Goal: Navigation & Orientation: Understand site structure

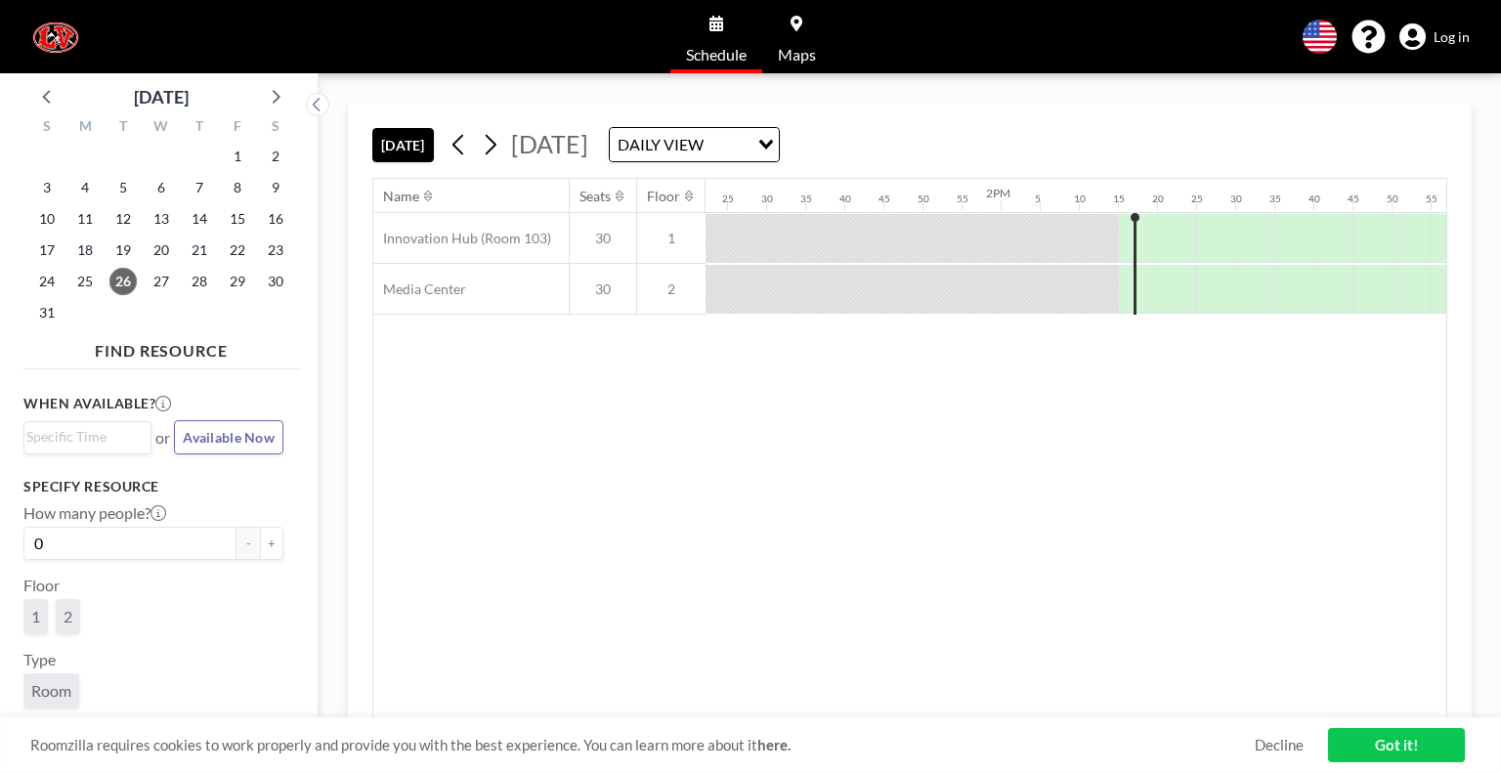
scroll to position [0, 6645]
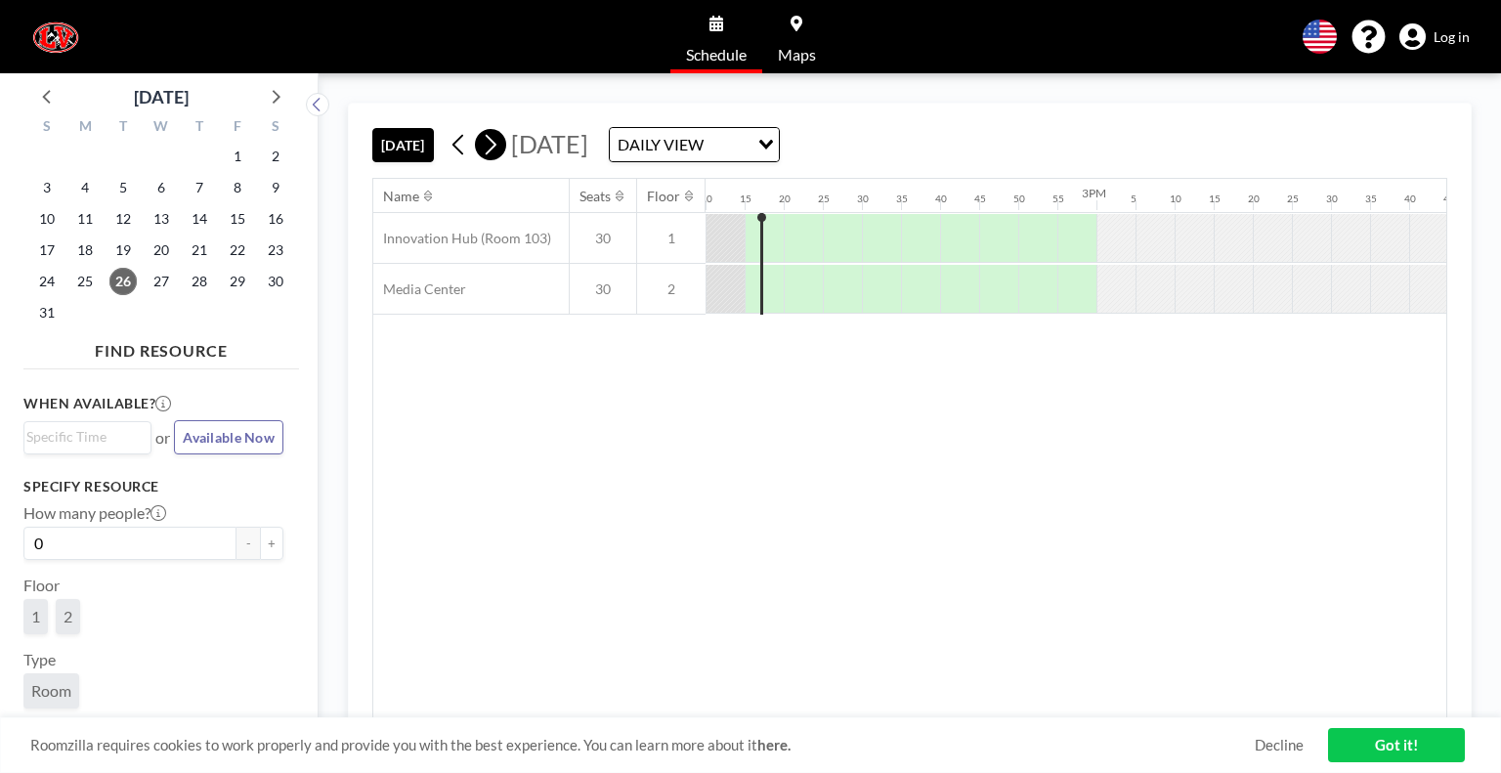
click at [489, 144] on icon at bounding box center [490, 144] width 19 height 29
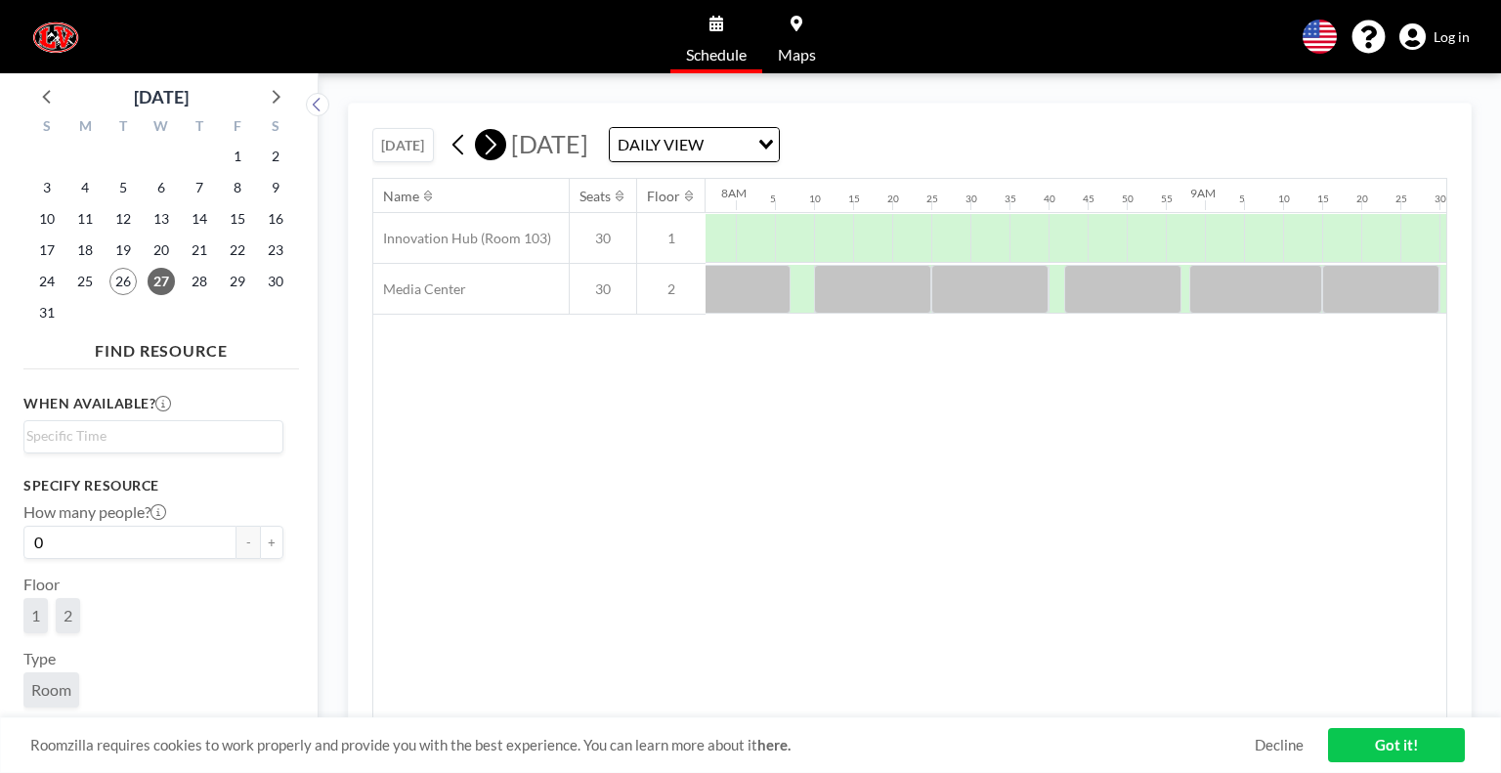
scroll to position [0, 3831]
click at [490, 145] on icon at bounding box center [490, 144] width 19 height 29
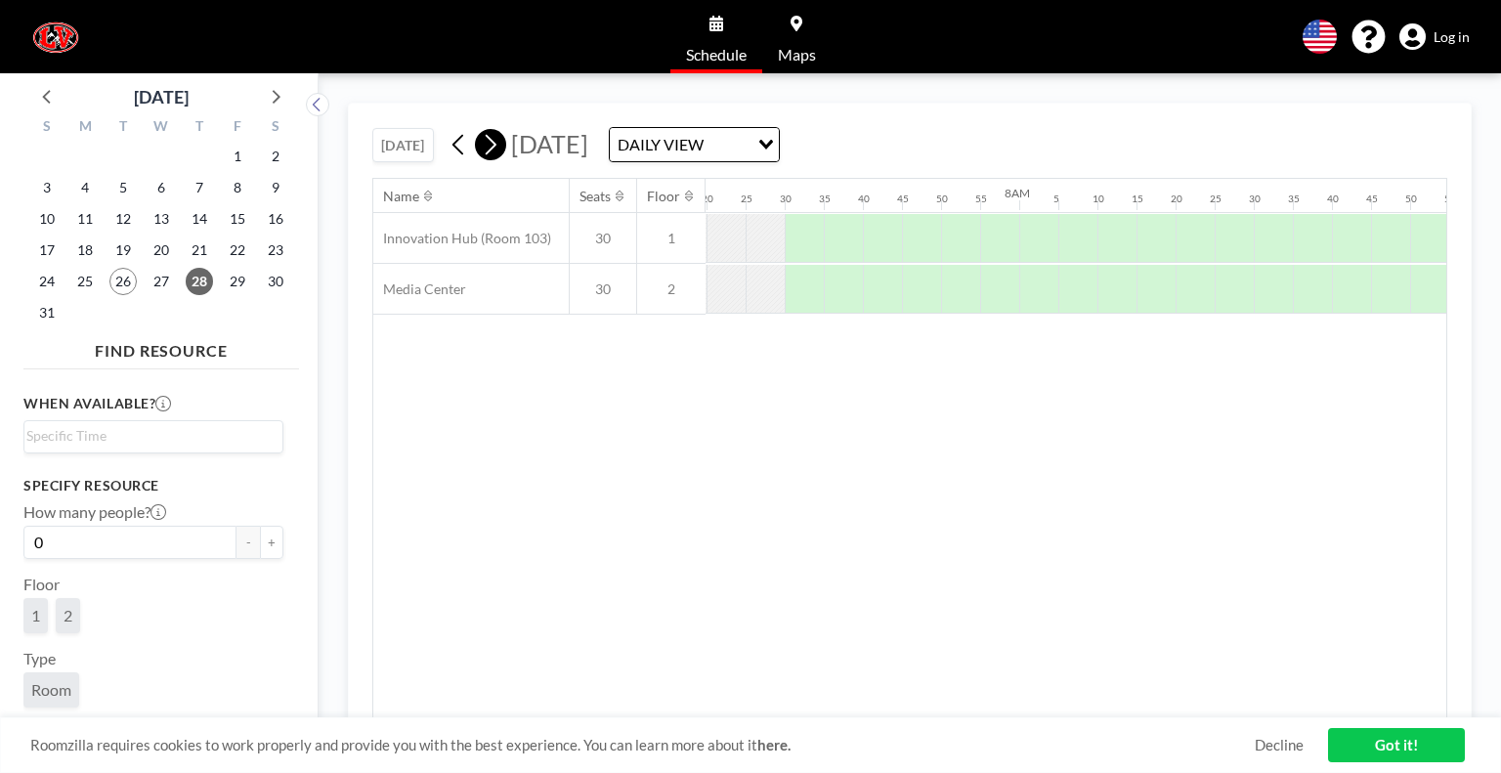
scroll to position [0, 3713]
click at [459, 144] on icon at bounding box center [459, 144] width 19 height 29
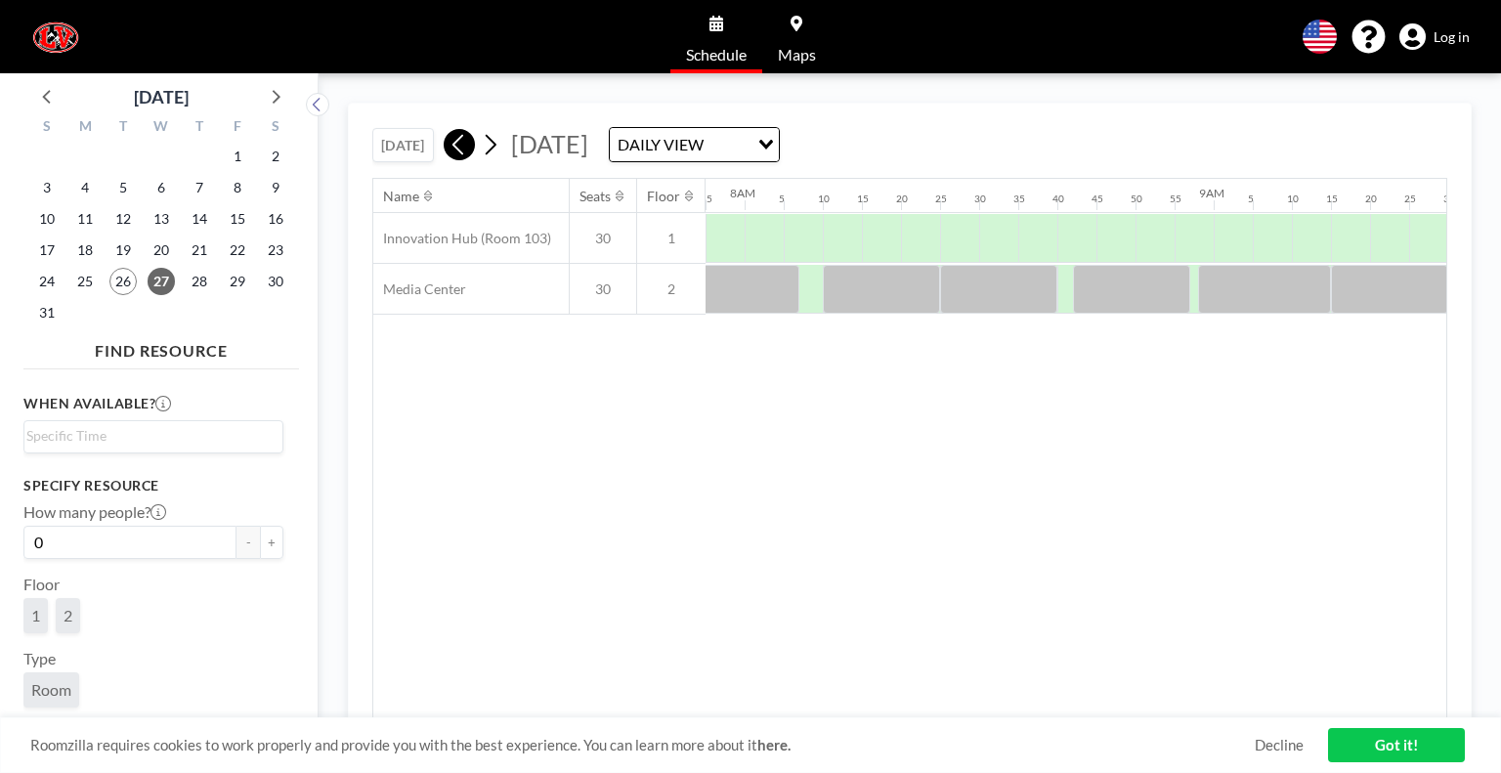
click at [459, 144] on icon at bounding box center [459, 144] width 19 height 29
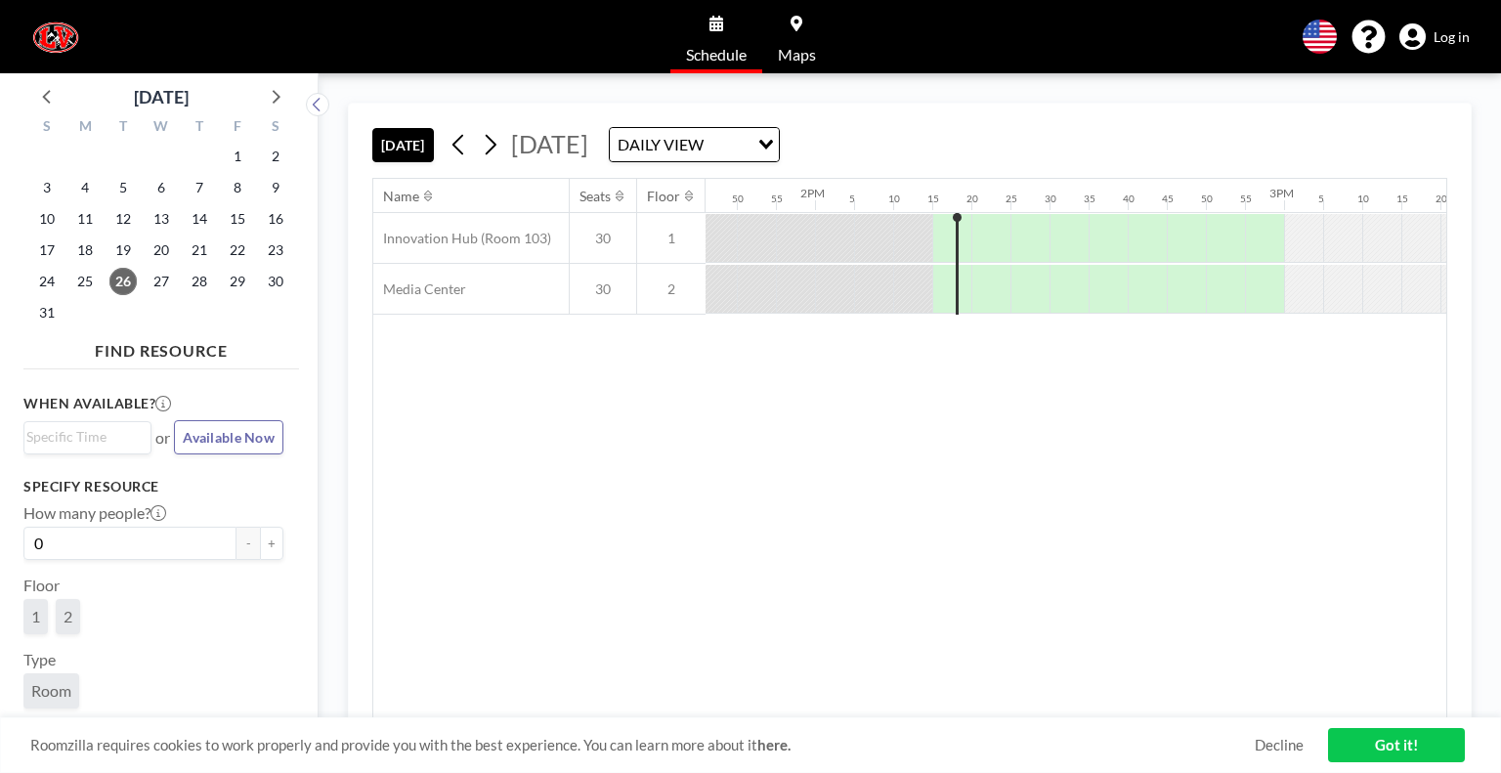
scroll to position [0, 6645]
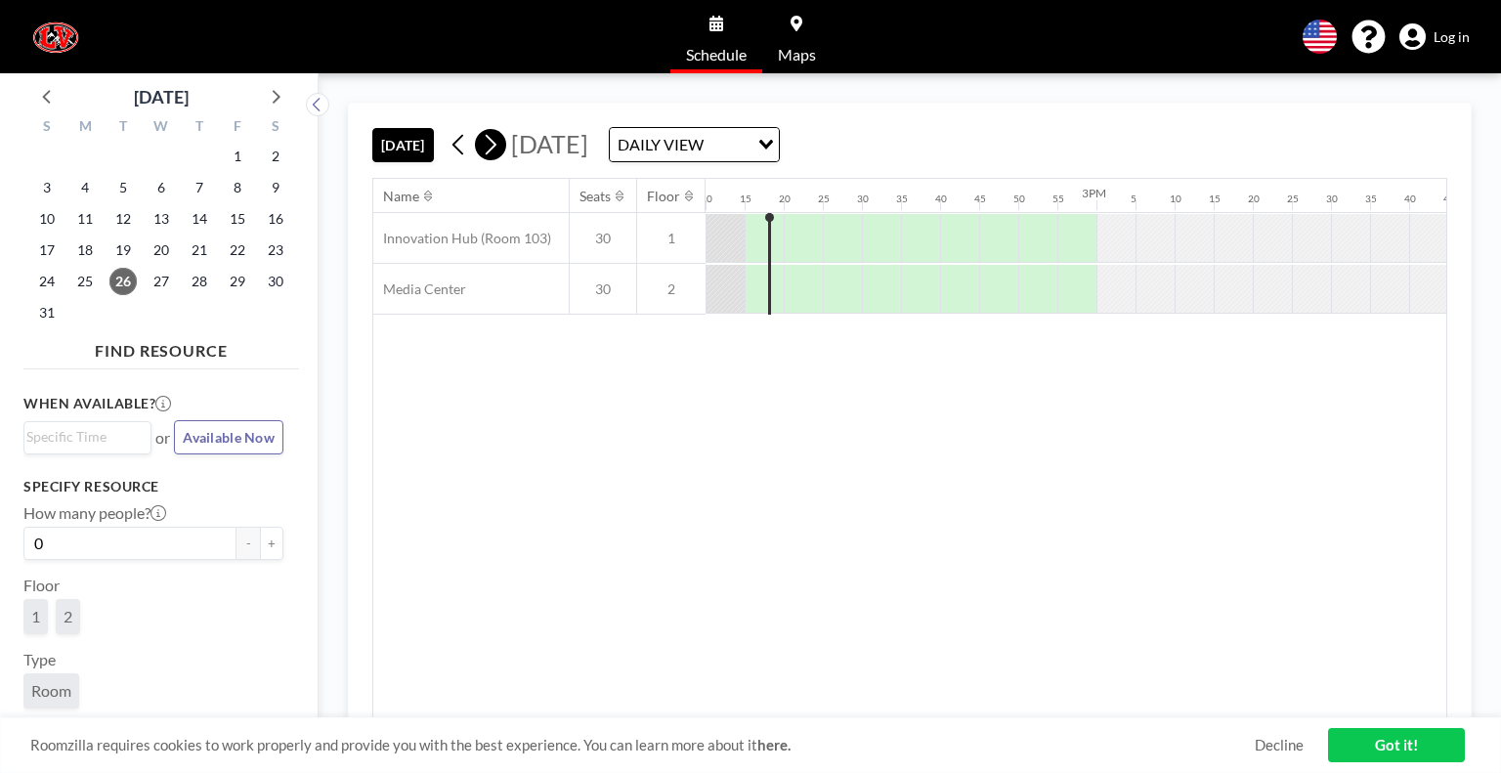
click at [499, 147] on icon at bounding box center [490, 144] width 19 height 29
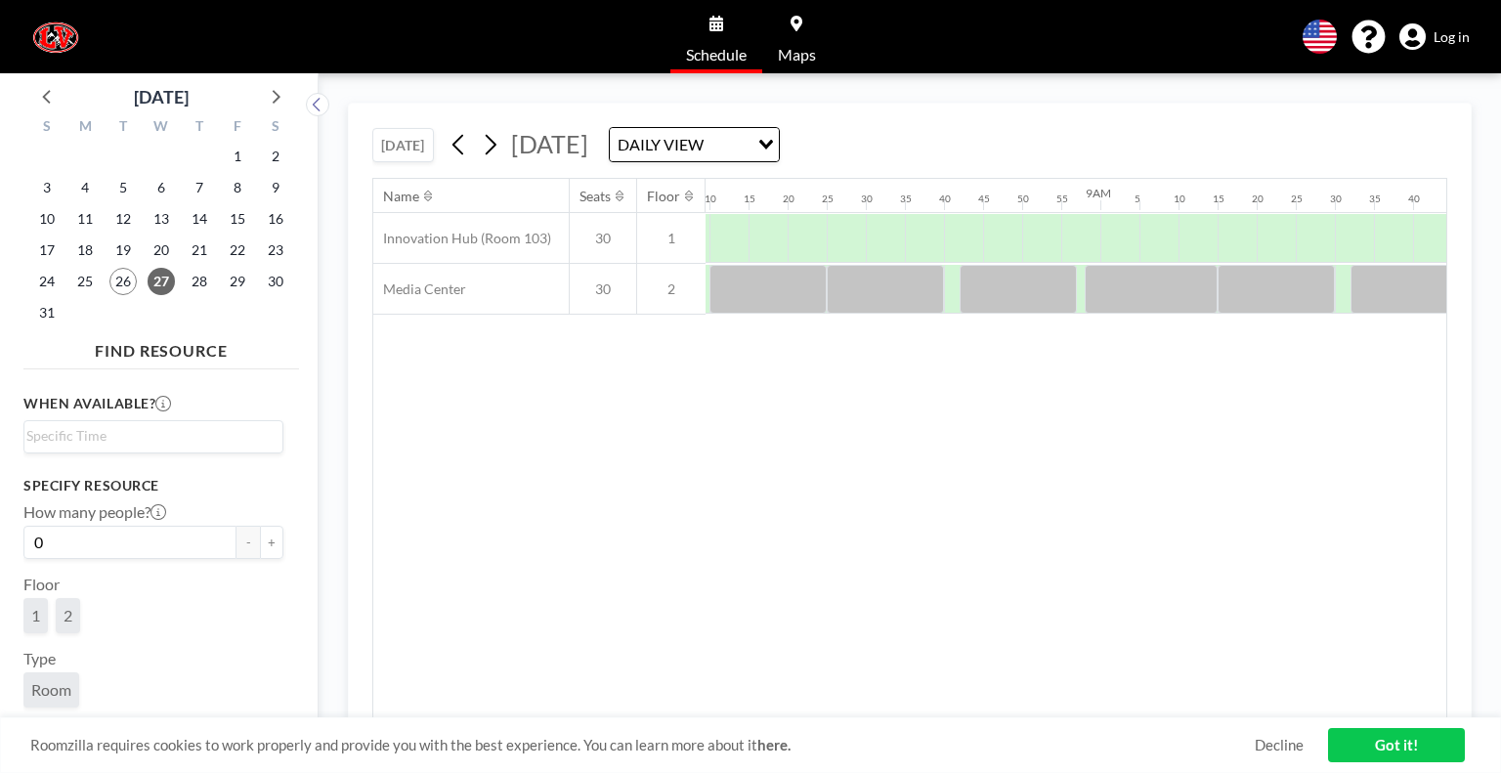
scroll to position [0, 3831]
click at [497, 150] on icon at bounding box center [490, 144] width 19 height 29
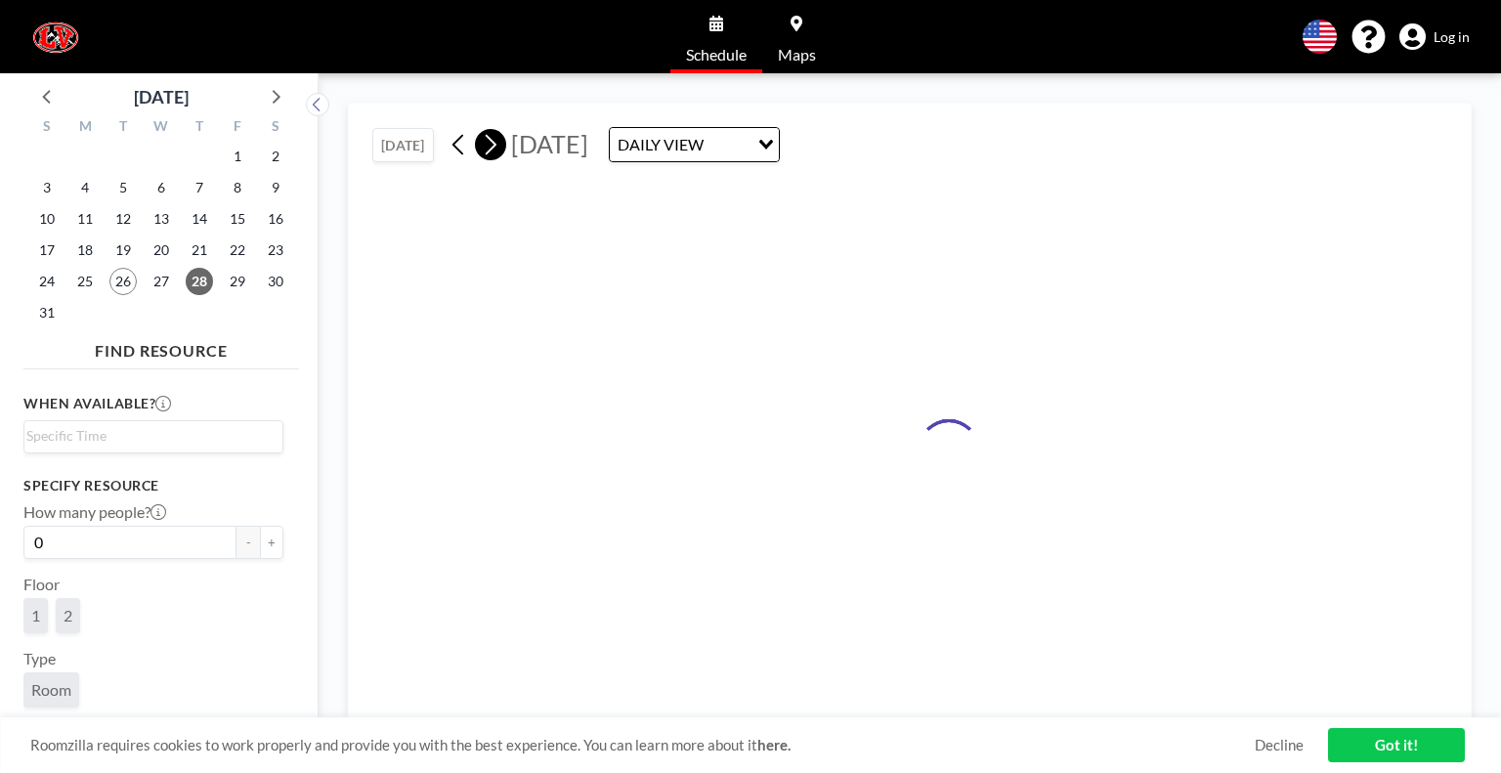
click at [497, 150] on icon at bounding box center [490, 144] width 19 height 29
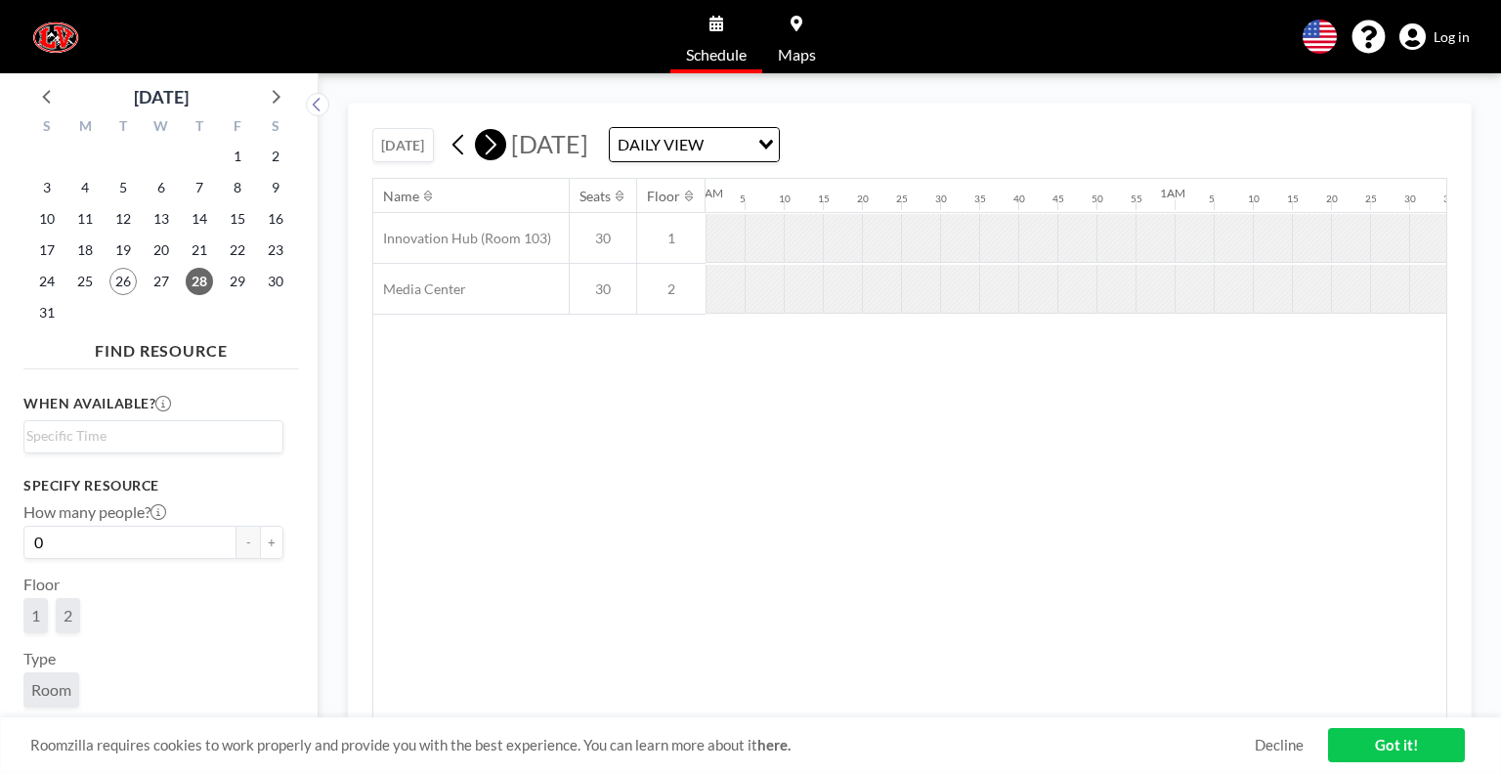
scroll to position [0, 0]
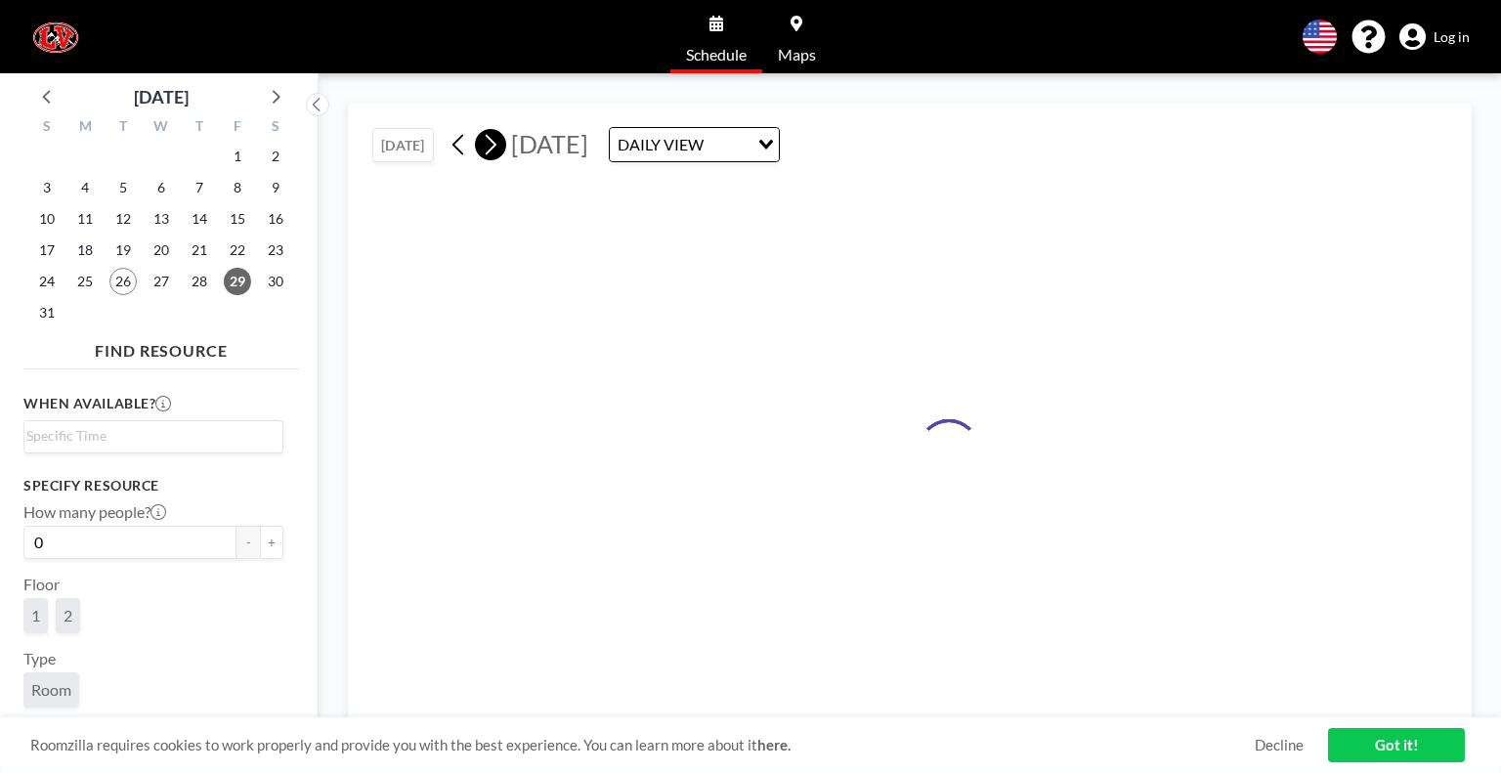
click at [497, 150] on icon at bounding box center [490, 144] width 19 height 29
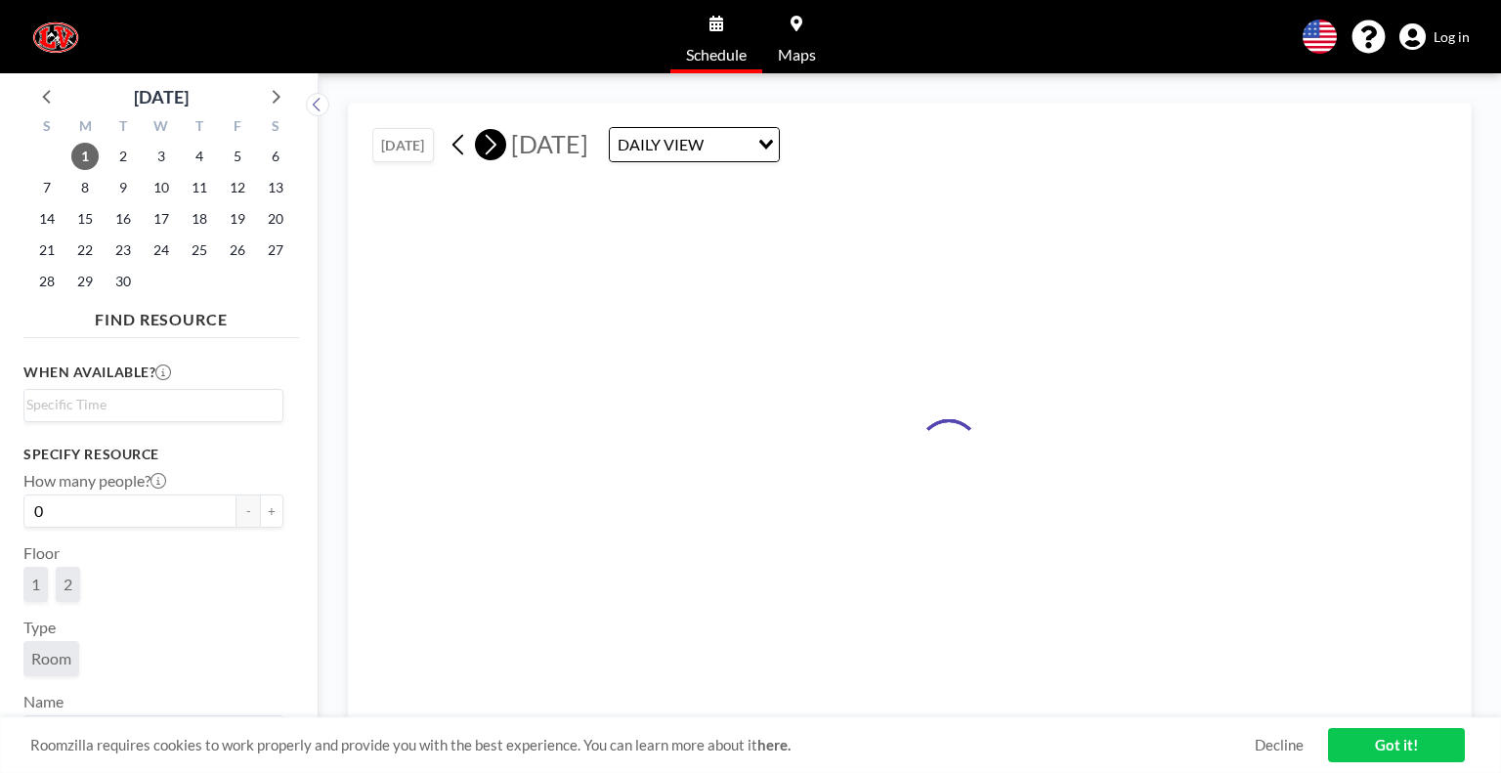
click at [497, 150] on icon at bounding box center [490, 144] width 19 height 29
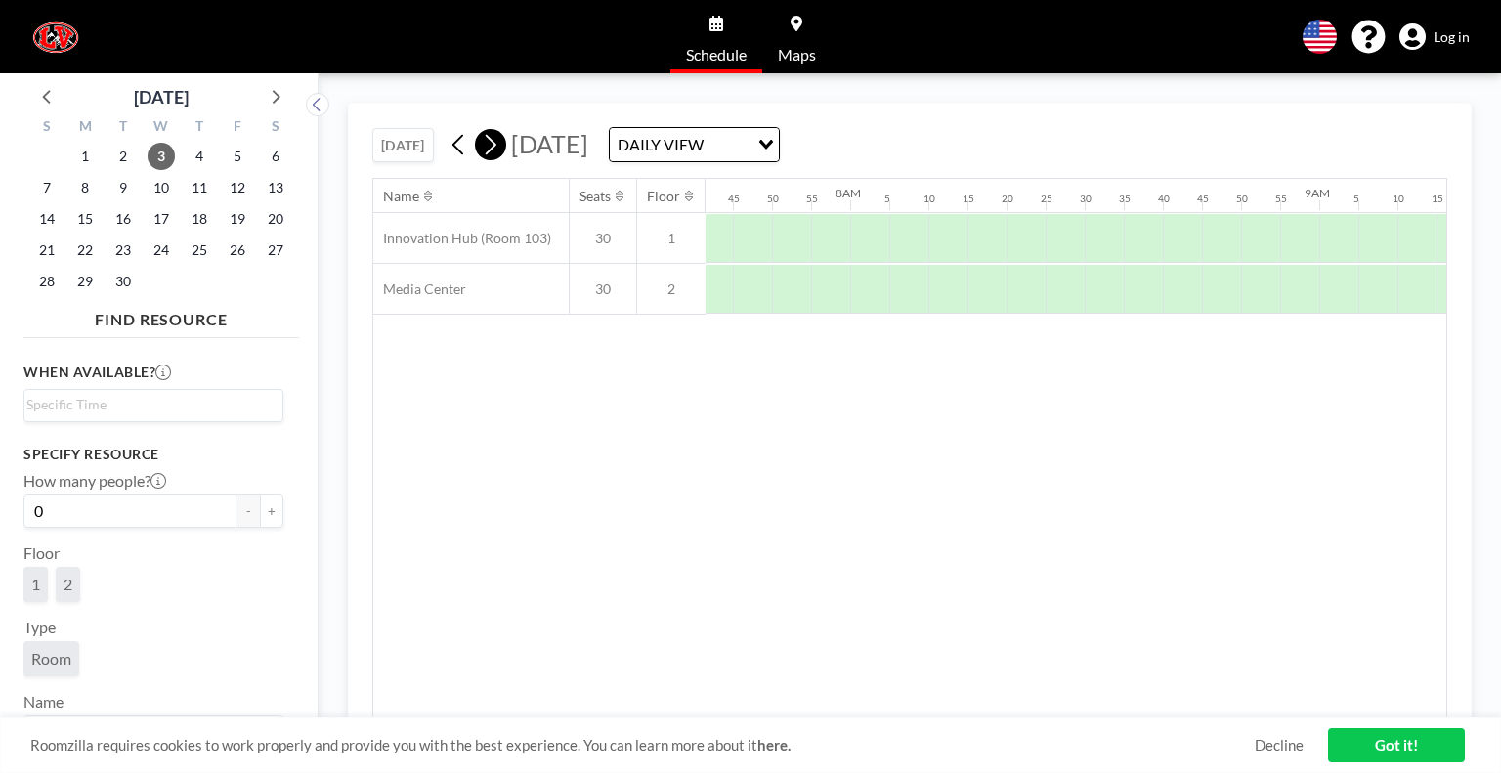
scroll to position [0, 3713]
click at [452, 157] on icon at bounding box center [459, 144] width 19 height 29
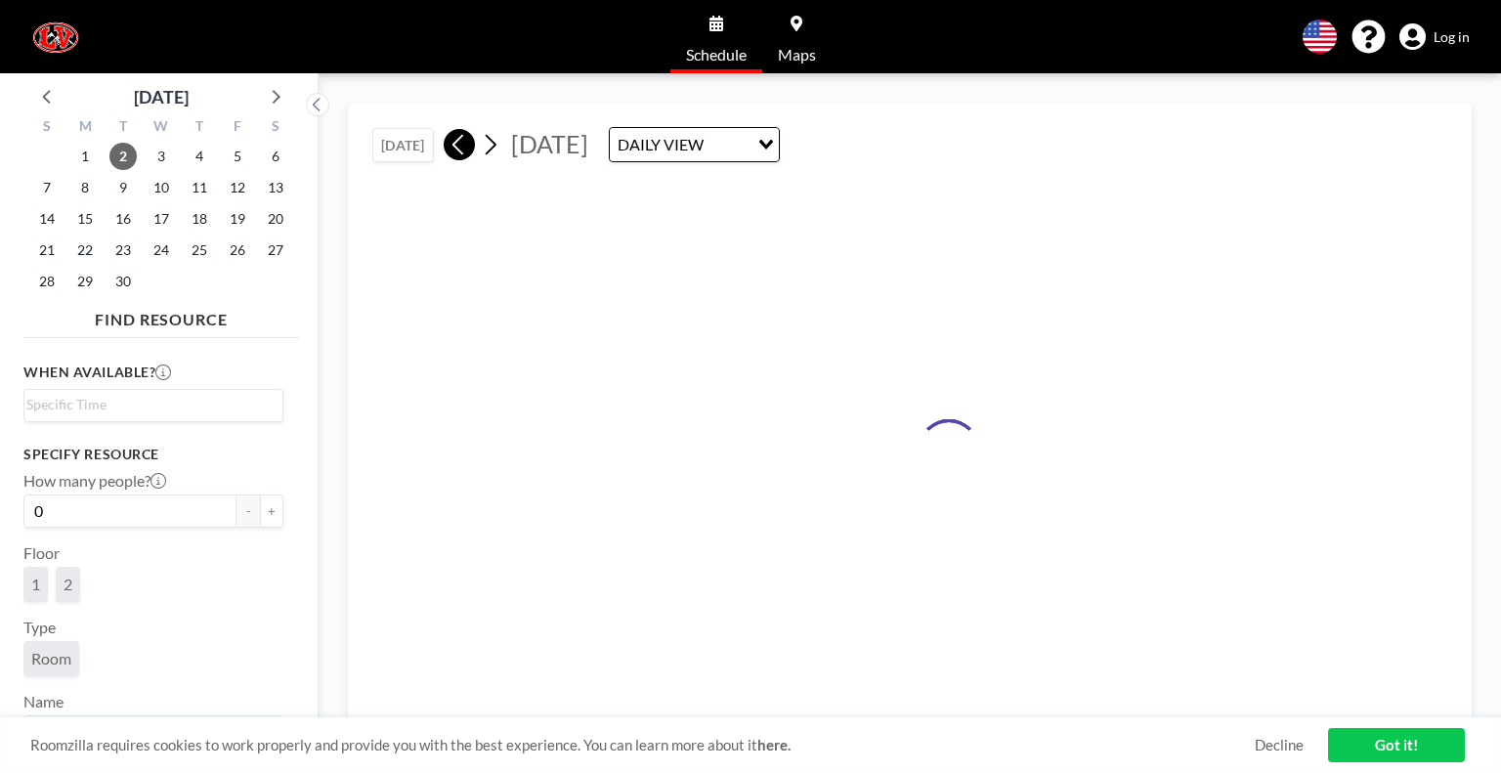
click at [452, 157] on icon at bounding box center [459, 144] width 19 height 29
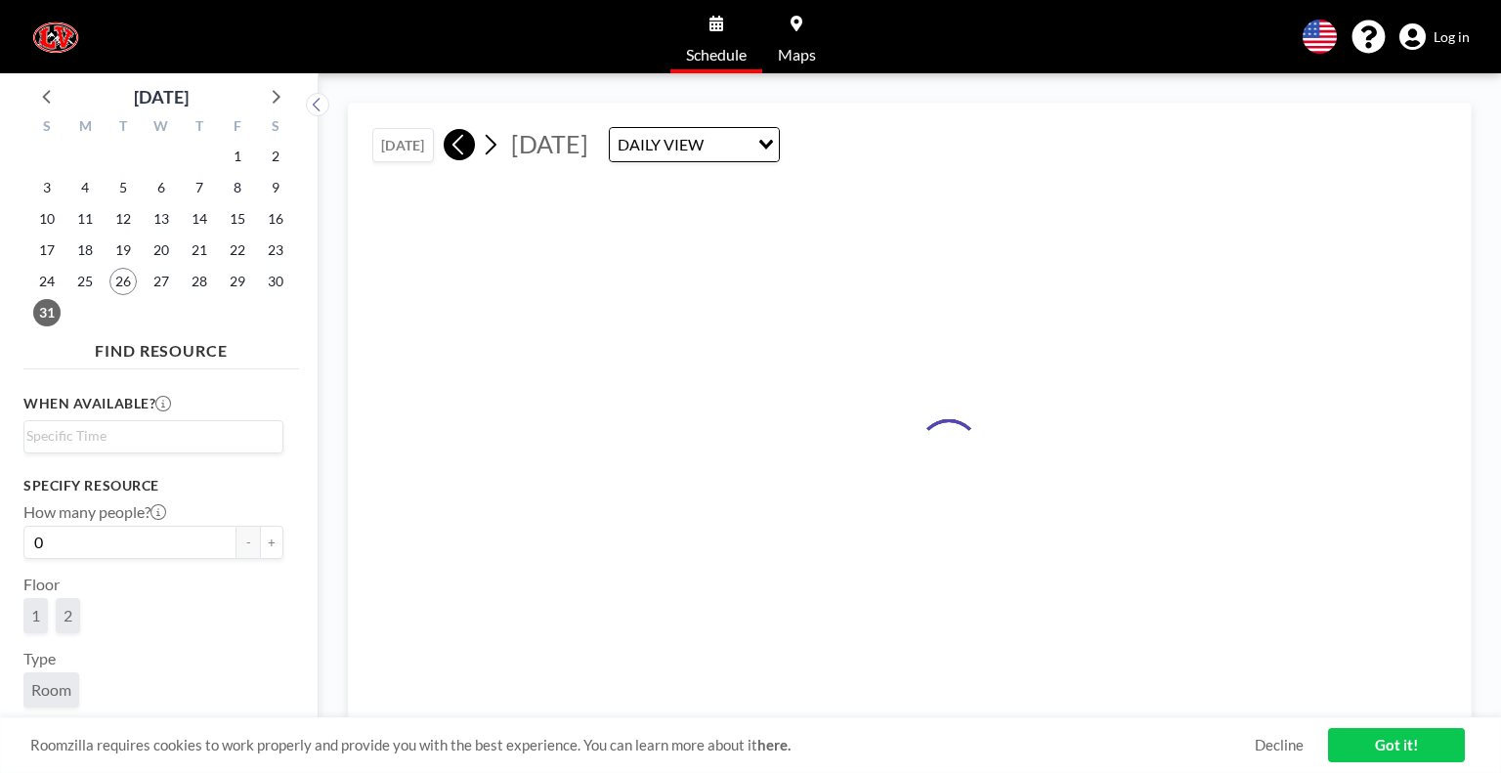
click at [452, 157] on icon at bounding box center [459, 144] width 19 height 29
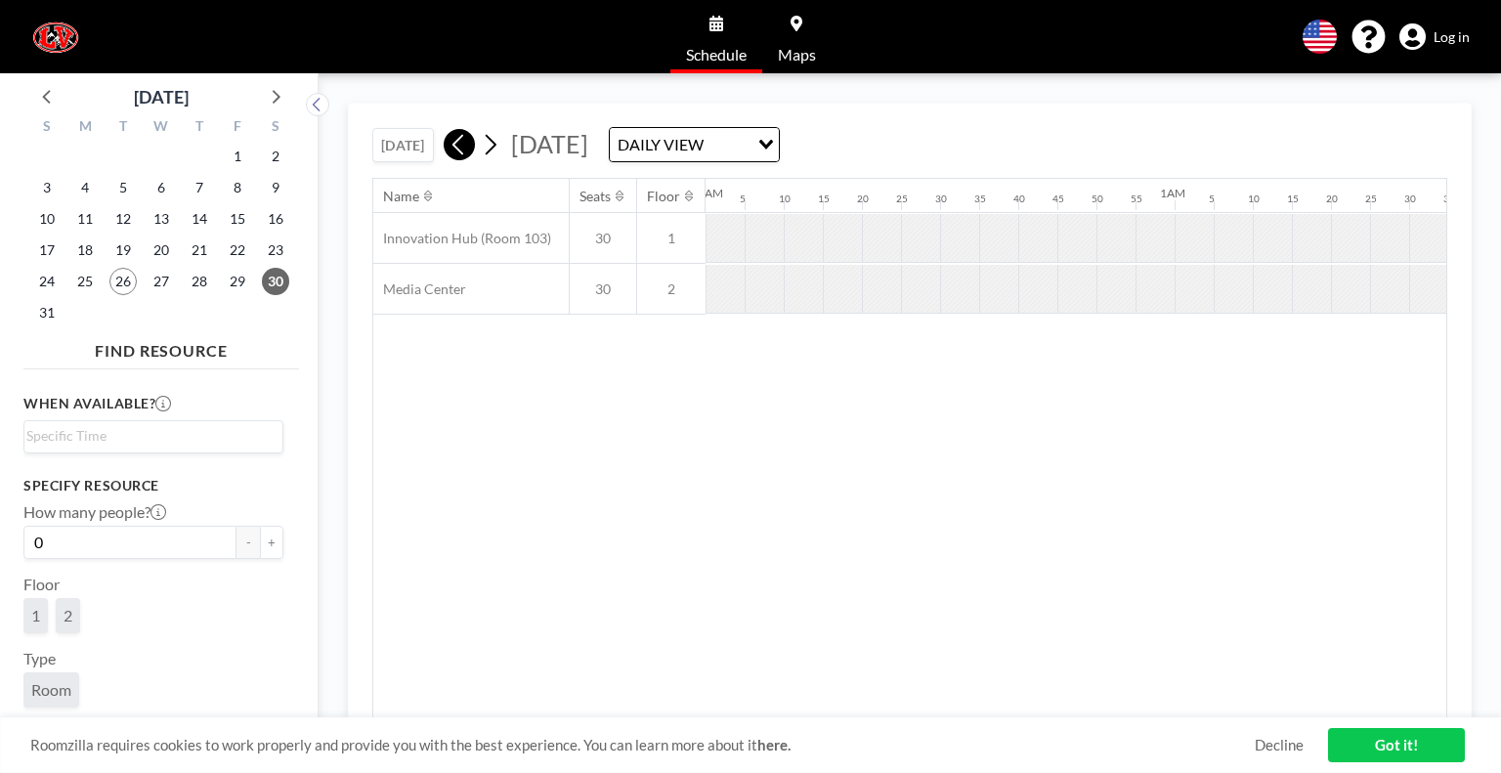
click at [452, 157] on icon at bounding box center [459, 144] width 19 height 29
